Goal: Navigation & Orientation: Find specific page/section

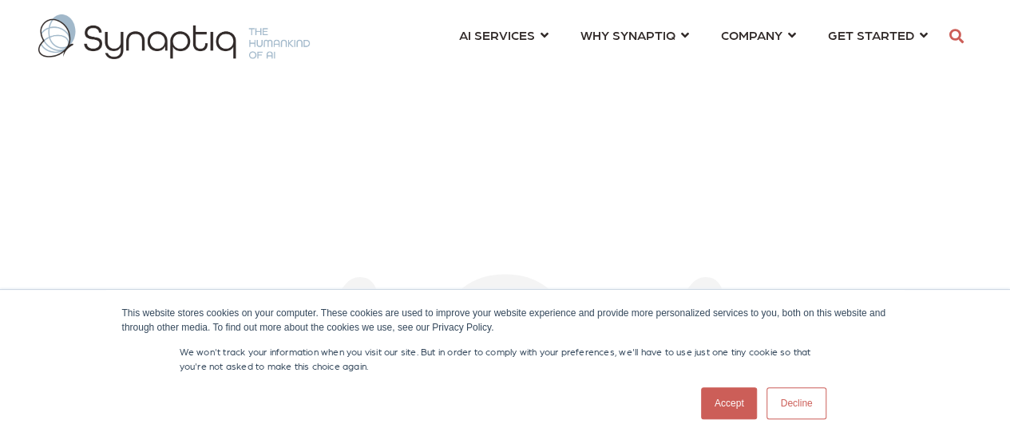
click at [712, 401] on link "Accept" at bounding box center [729, 403] width 57 height 32
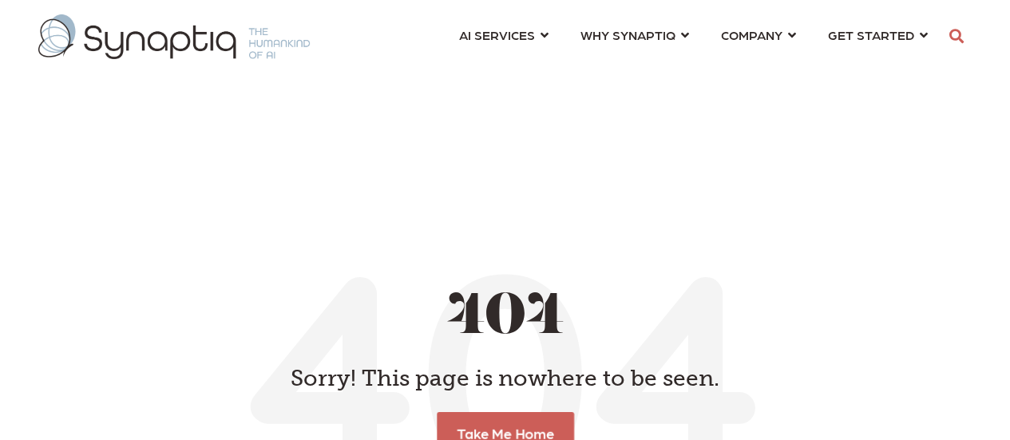
click at [204, 50] on img at bounding box center [173, 36] width 271 height 45
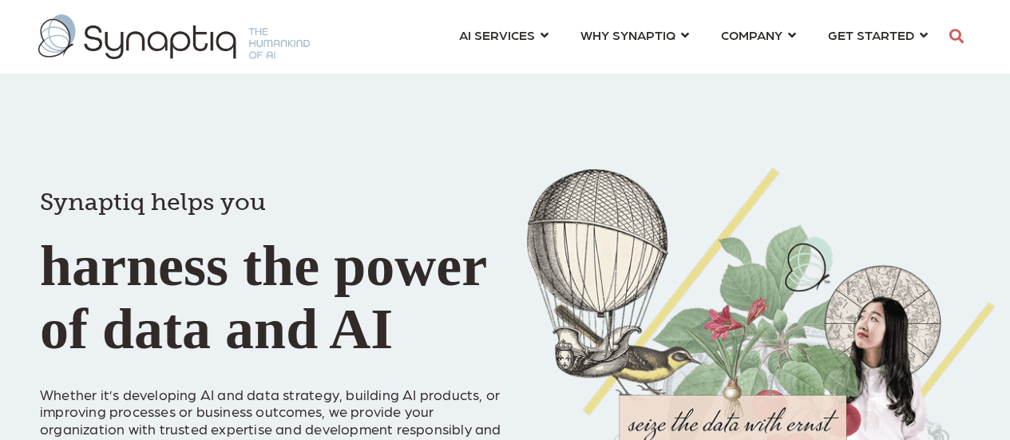
scroll to position [0, 6]
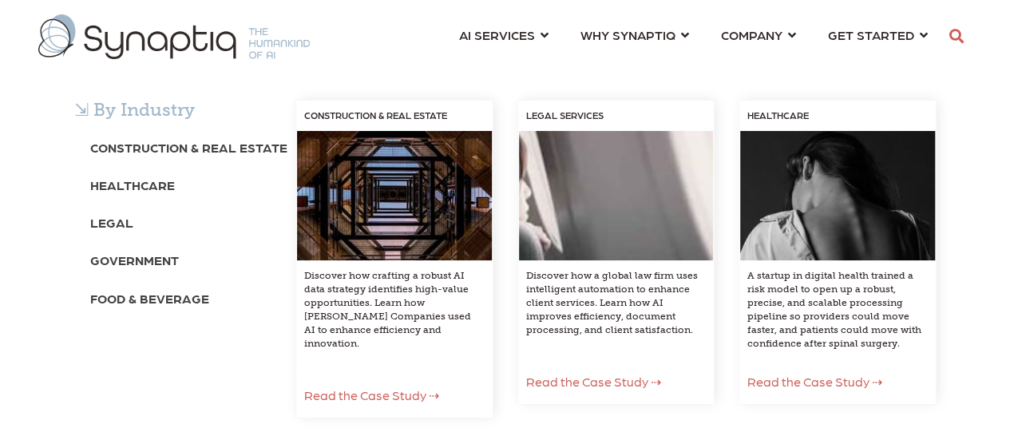
click at [519, 34] on span "AI SERVICES ⇲ By Industry Construction & Real Estate Healthcare Legal Governmen…" at bounding box center [497, 35] width 76 height 22
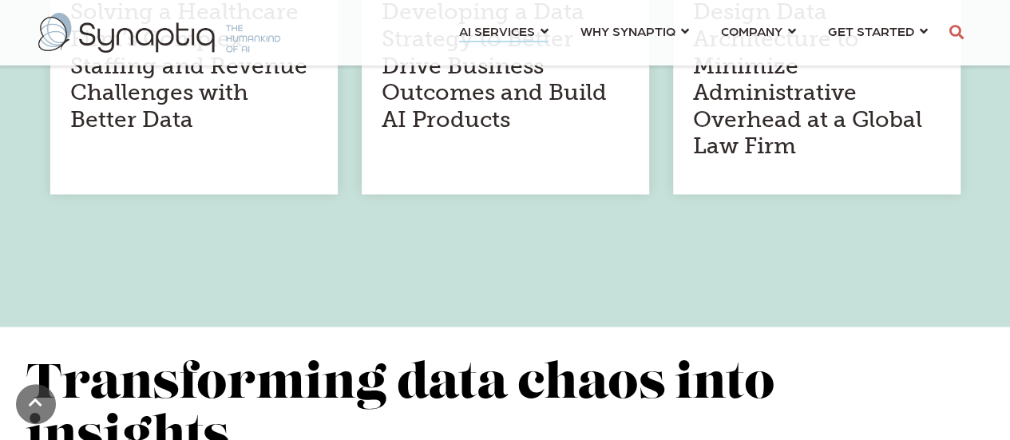
scroll to position [1242, 0]
